Goal: Book appointment/travel/reservation

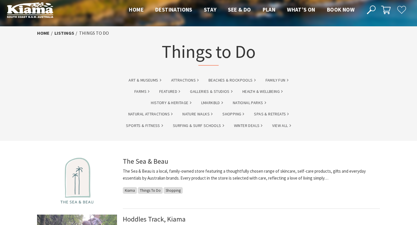
scroll to position [4, 0]
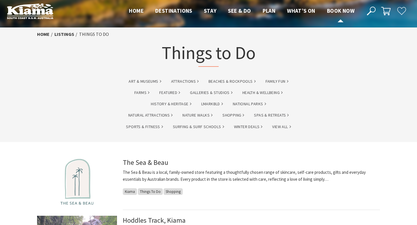
click at [330, 14] on span "Book now" at bounding box center [341, 10] width 28 height 7
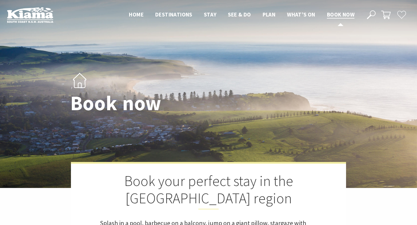
select select "3"
select select "2"
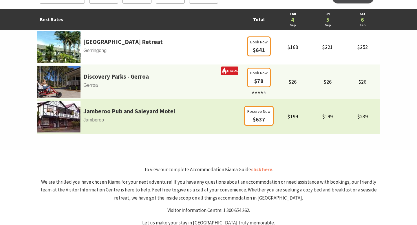
scroll to position [371, 0]
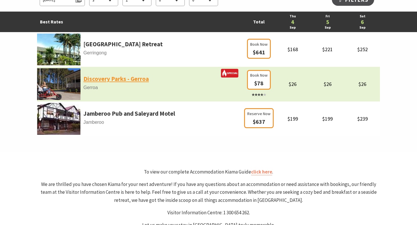
click at [141, 79] on link "Discovery Parks - Gerroa" at bounding box center [115, 79] width 65 height 10
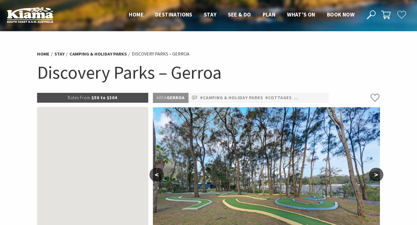
select select "3"
select select "2"
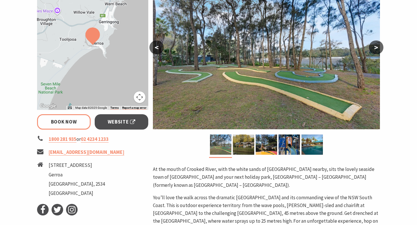
scroll to position [127, 0]
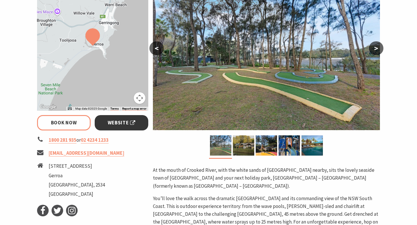
click at [123, 125] on span "Website" at bounding box center [122, 123] width 28 height 8
select select "3"
